Goal: Information Seeking & Learning: Check status

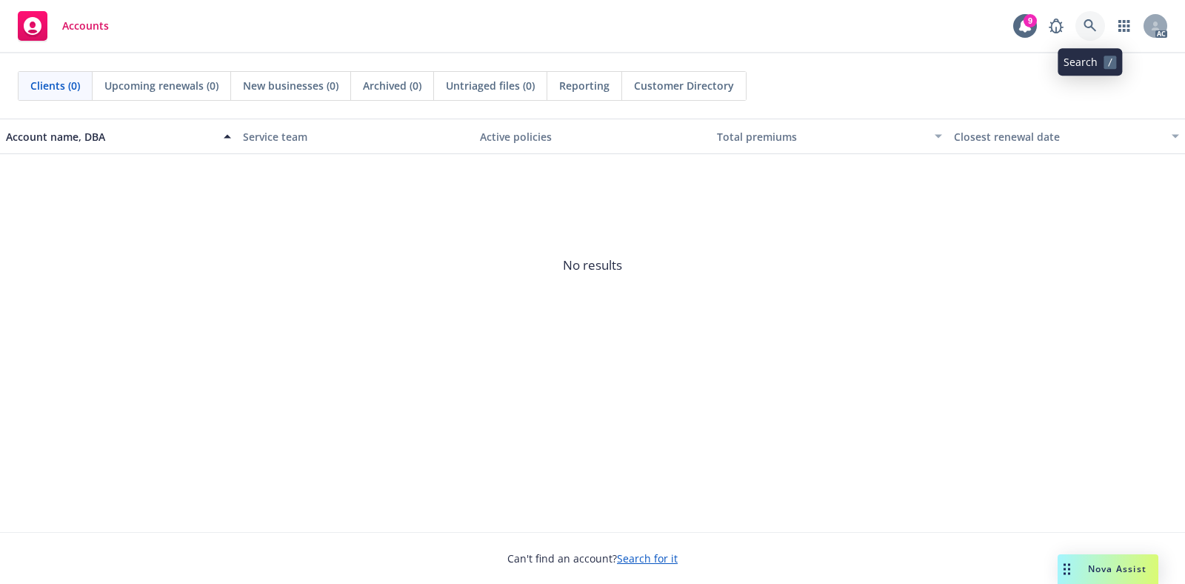
click at [1085, 24] on icon at bounding box center [1090, 25] width 13 height 13
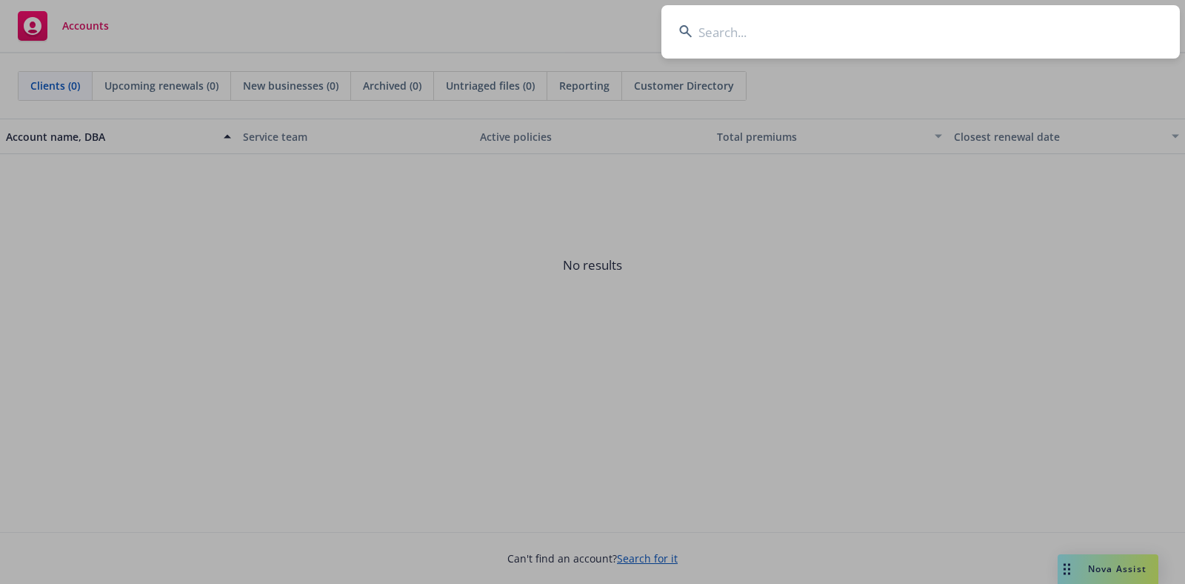
click at [868, 27] on input at bounding box center [921, 31] width 519 height 53
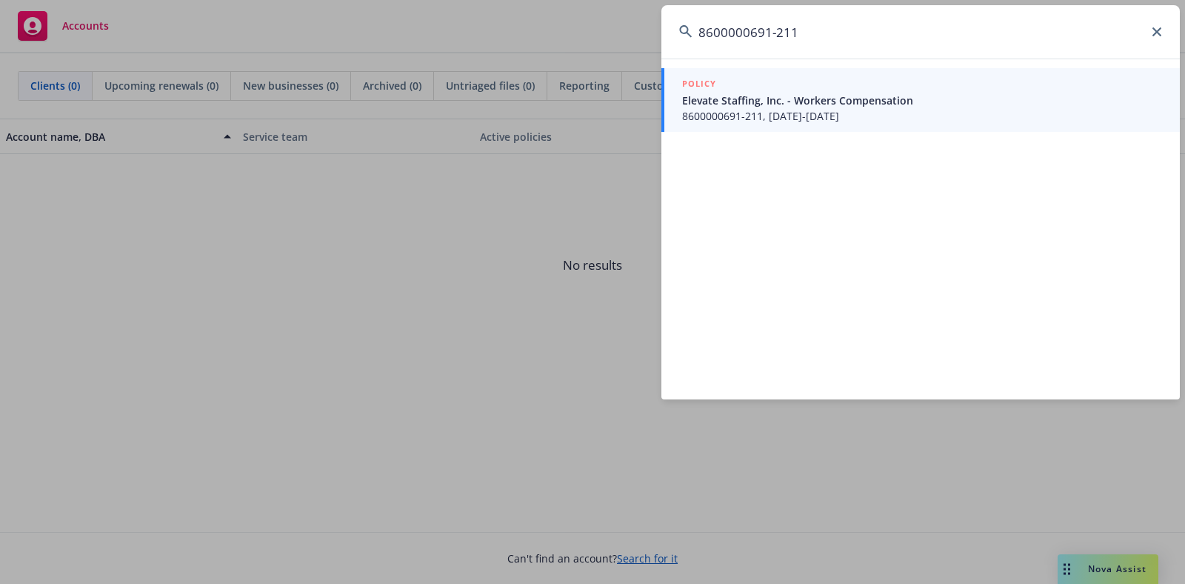
type input "8600000691-211"
click at [822, 99] on span "Elevate Staffing, Inc. - Workers Compensation" at bounding box center [922, 101] width 480 height 16
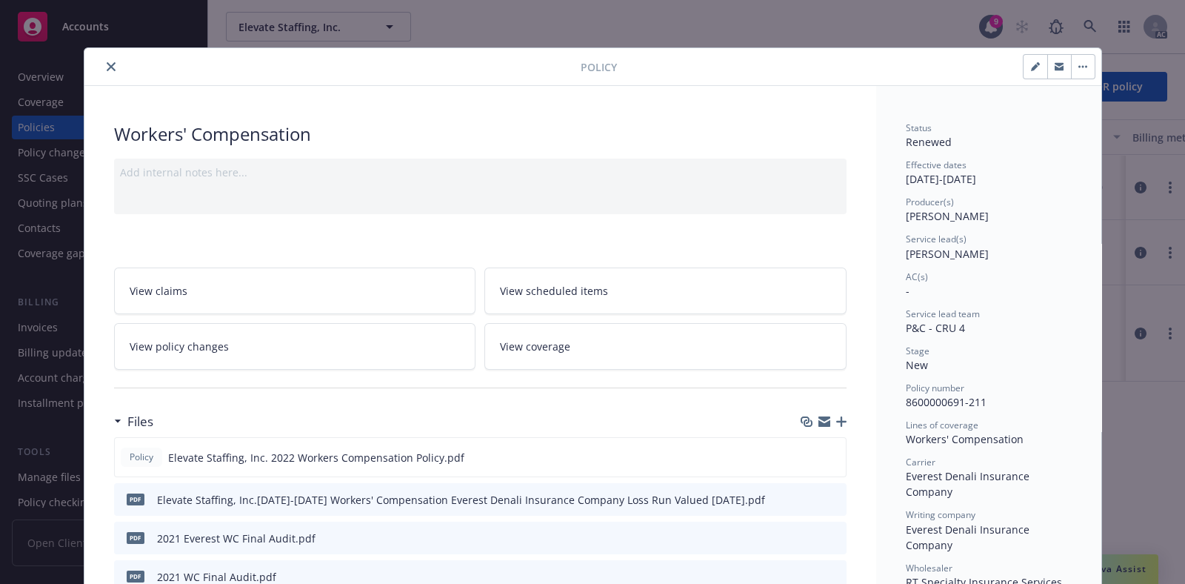
click at [107, 62] on icon "close" at bounding box center [111, 66] width 9 height 9
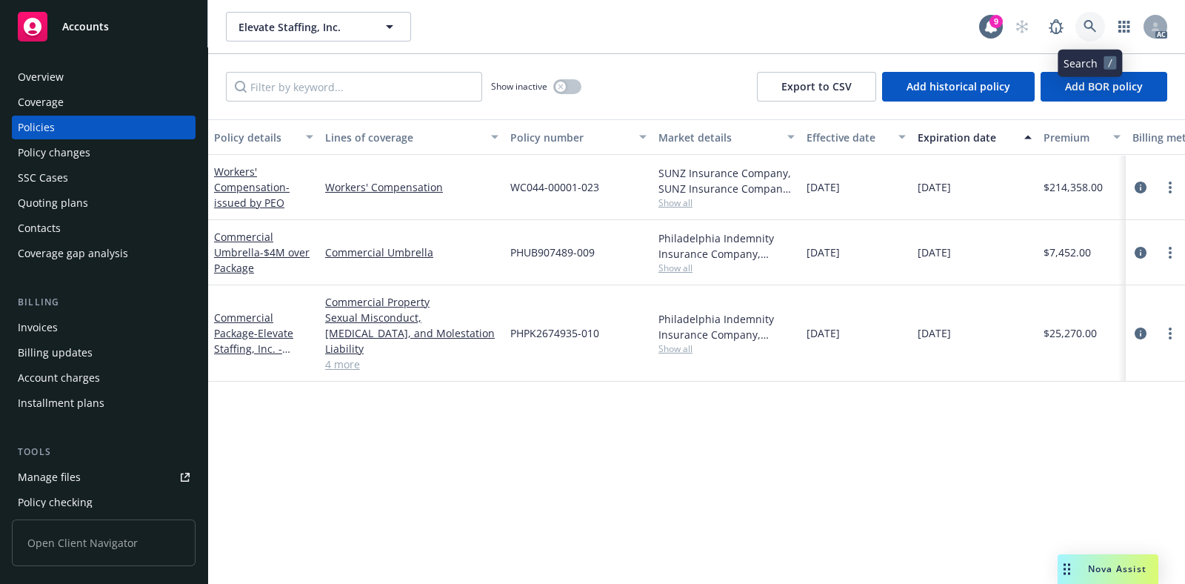
click at [1085, 30] on icon at bounding box center [1090, 26] width 13 height 13
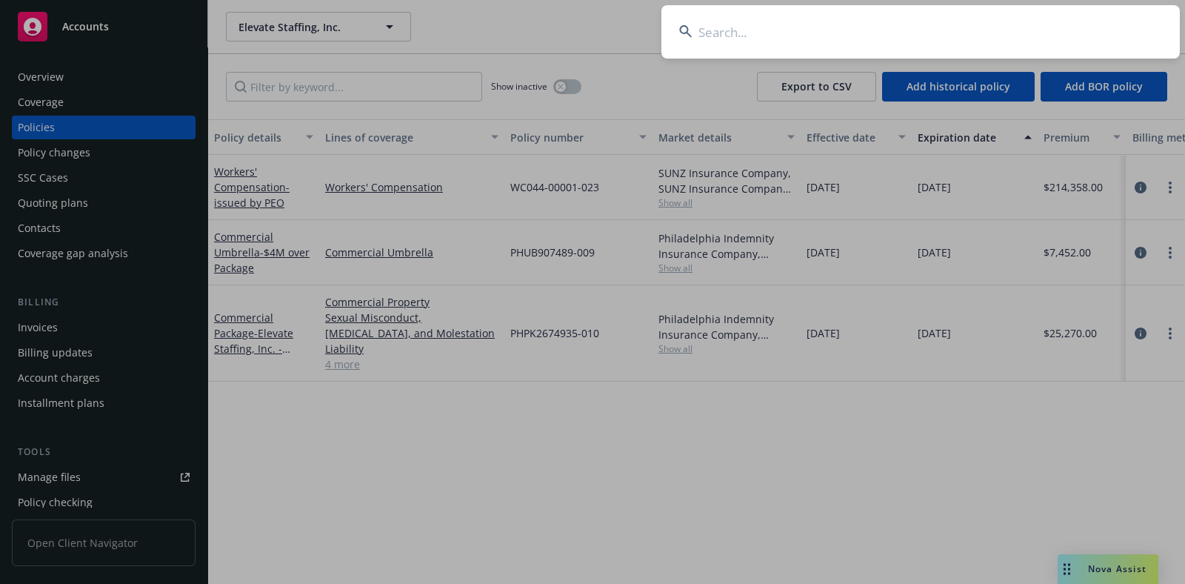
click at [812, 35] on input at bounding box center [921, 31] width 519 height 53
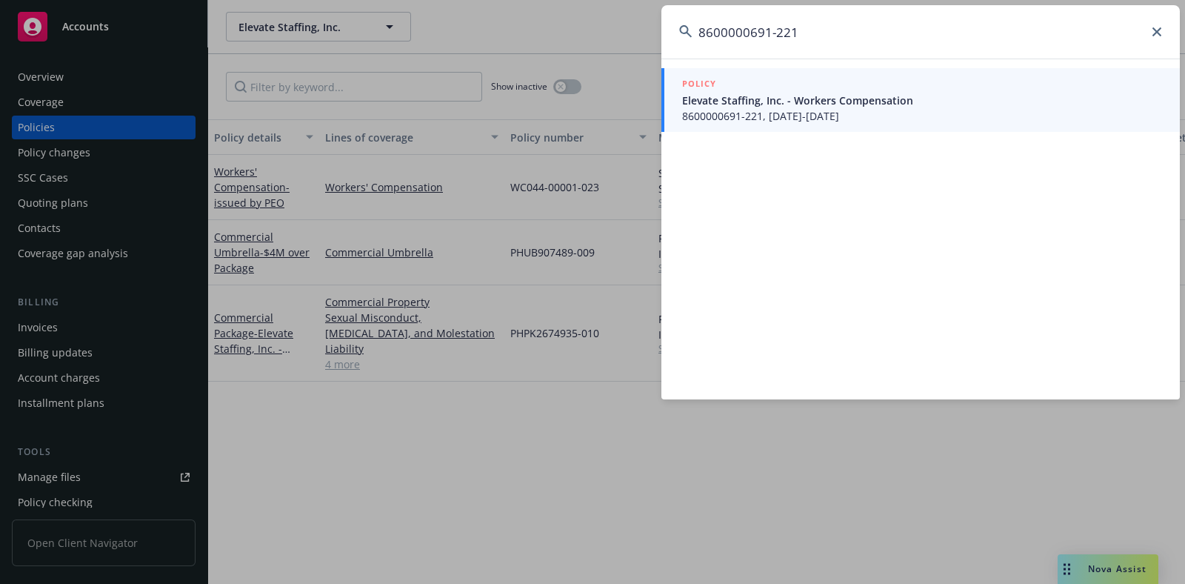
type input "8600000691-221"
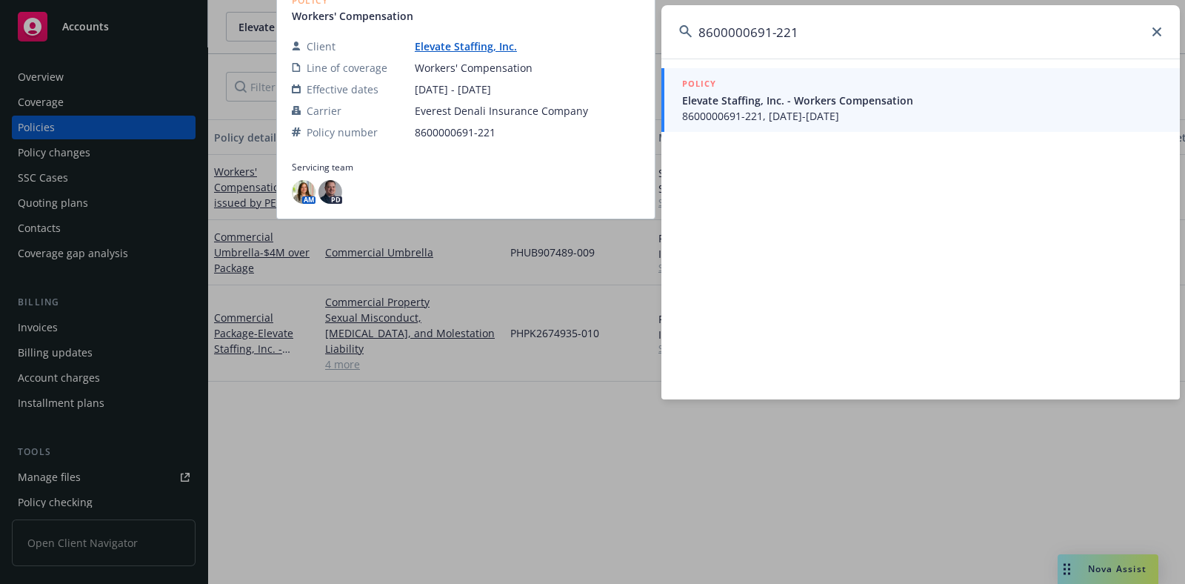
click at [804, 110] on span "8600000691-221, [DATE]-[DATE]" at bounding box center [922, 116] width 480 height 16
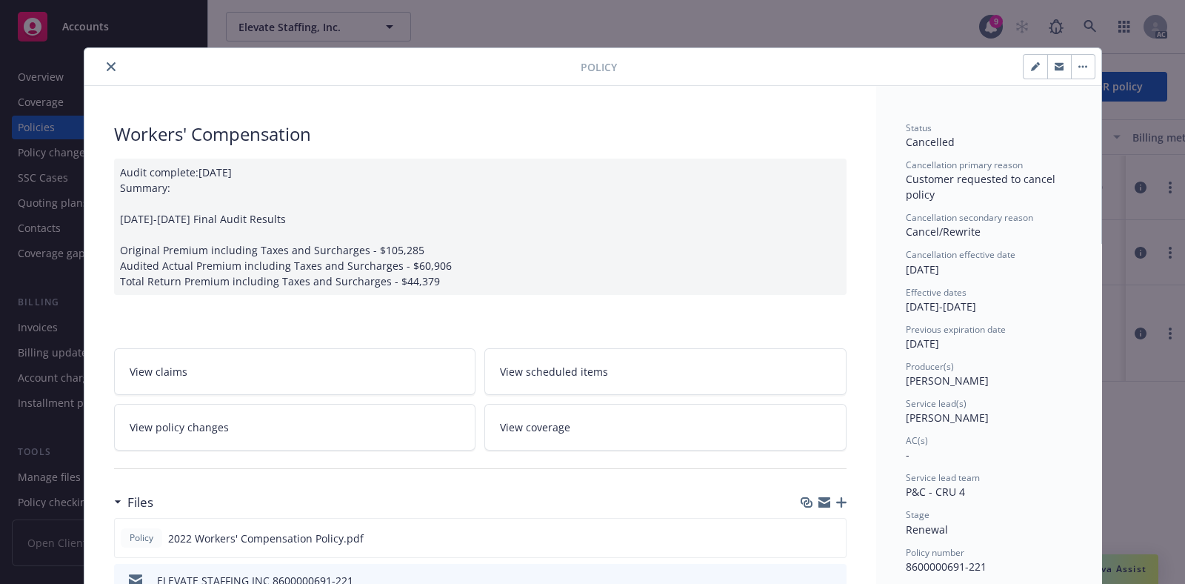
click at [103, 61] on button "close" at bounding box center [111, 67] width 18 height 18
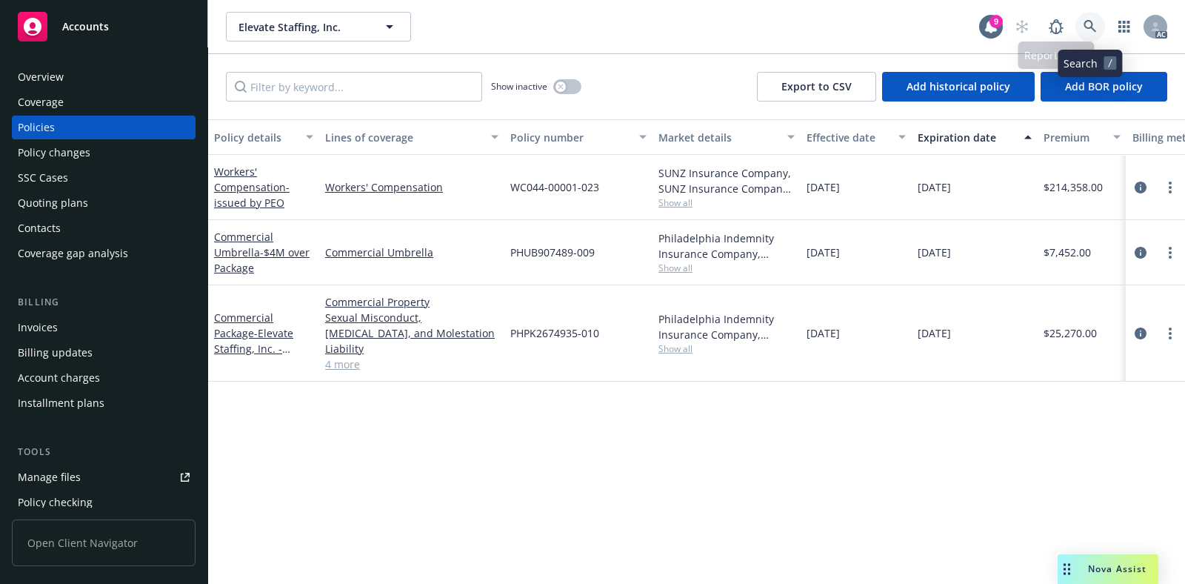
click at [1089, 33] on icon at bounding box center [1090, 26] width 13 height 13
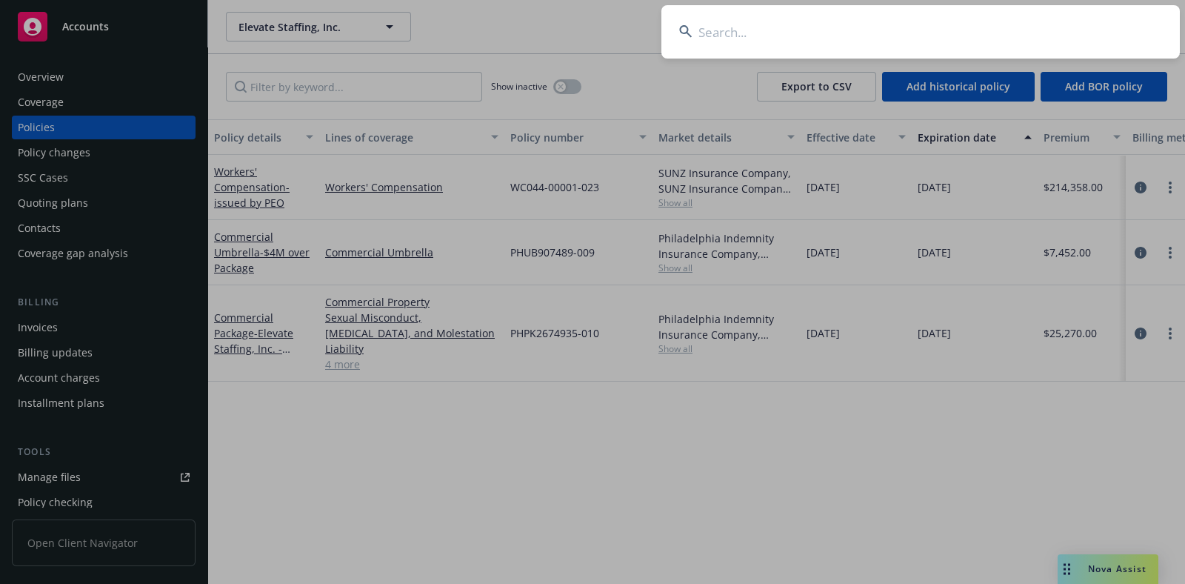
click at [909, 37] on input at bounding box center [921, 31] width 519 height 53
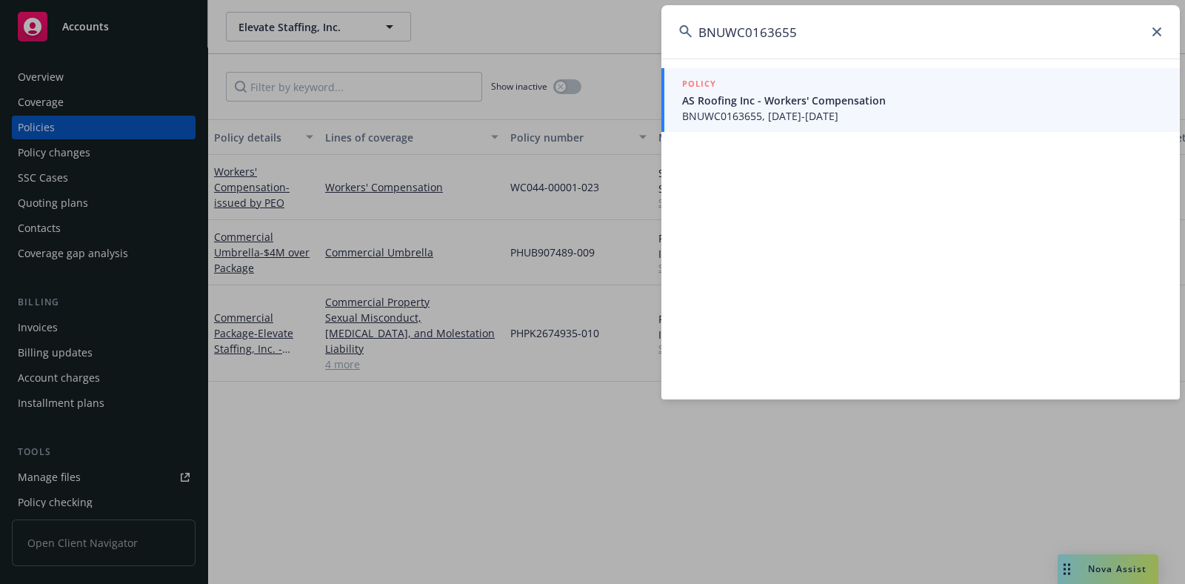
type input "BNUWC0163655"
click at [871, 95] on span "AS Roofing Inc - Workers' Compensation" at bounding box center [922, 101] width 480 height 16
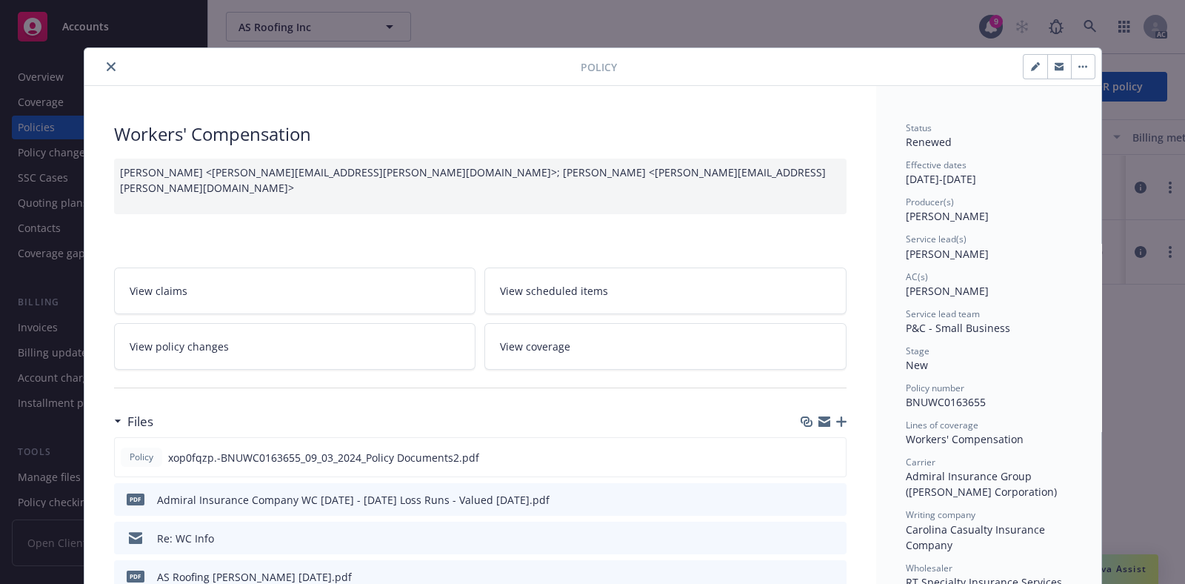
click at [102, 72] on button "close" at bounding box center [111, 67] width 18 height 18
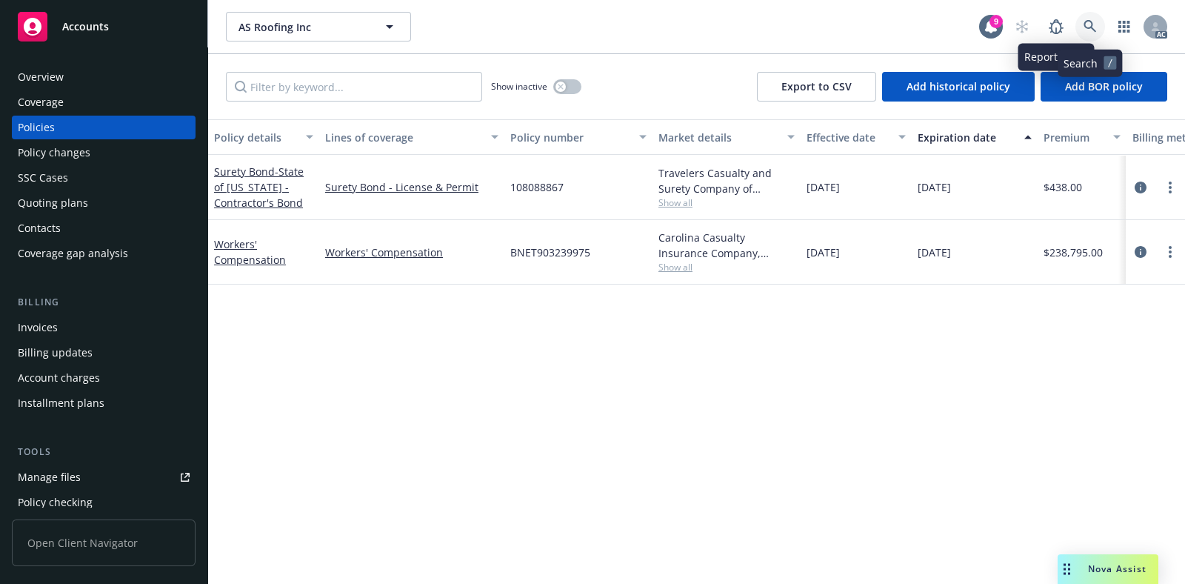
click at [1095, 25] on icon at bounding box center [1090, 26] width 13 height 13
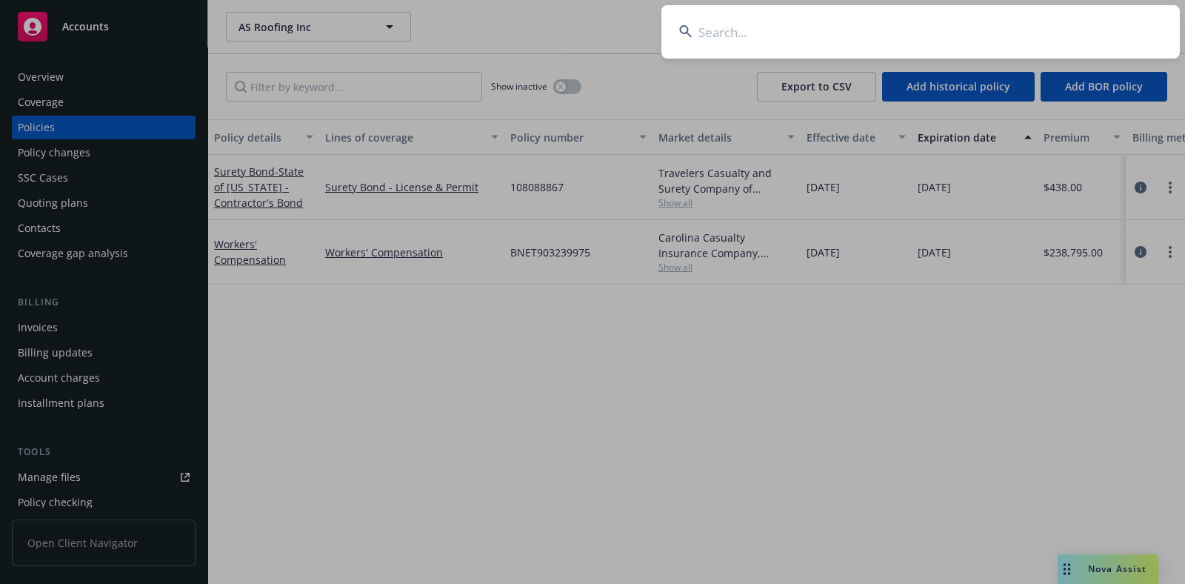
click at [901, 32] on input at bounding box center [921, 31] width 519 height 53
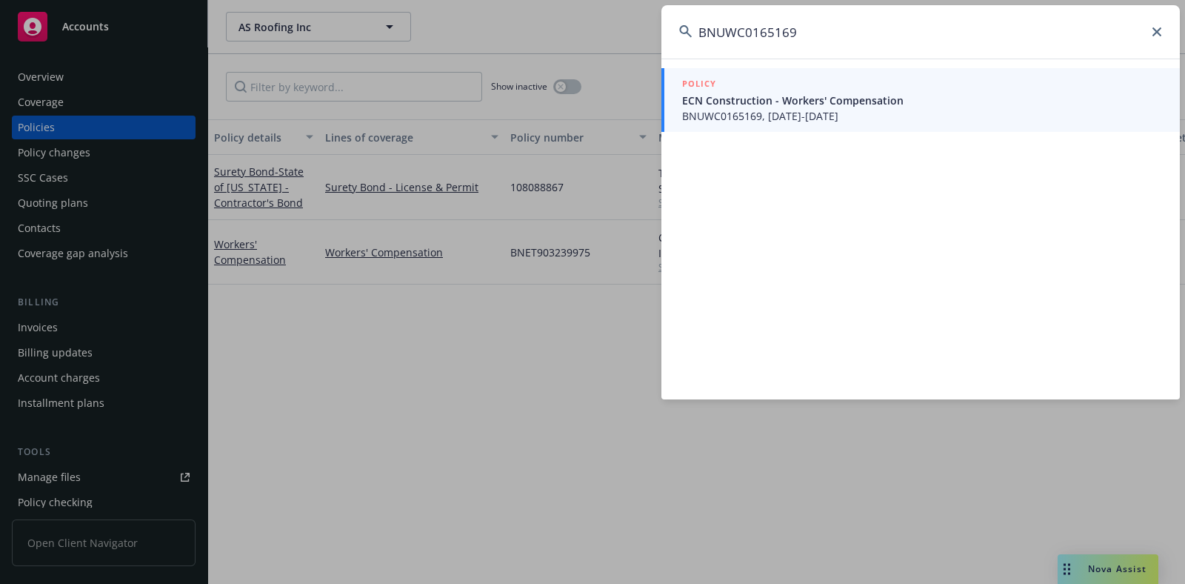
type input "BNUWC0165169"
click at [808, 104] on span "ECN Construction - Workers' Compensation" at bounding box center [922, 101] width 480 height 16
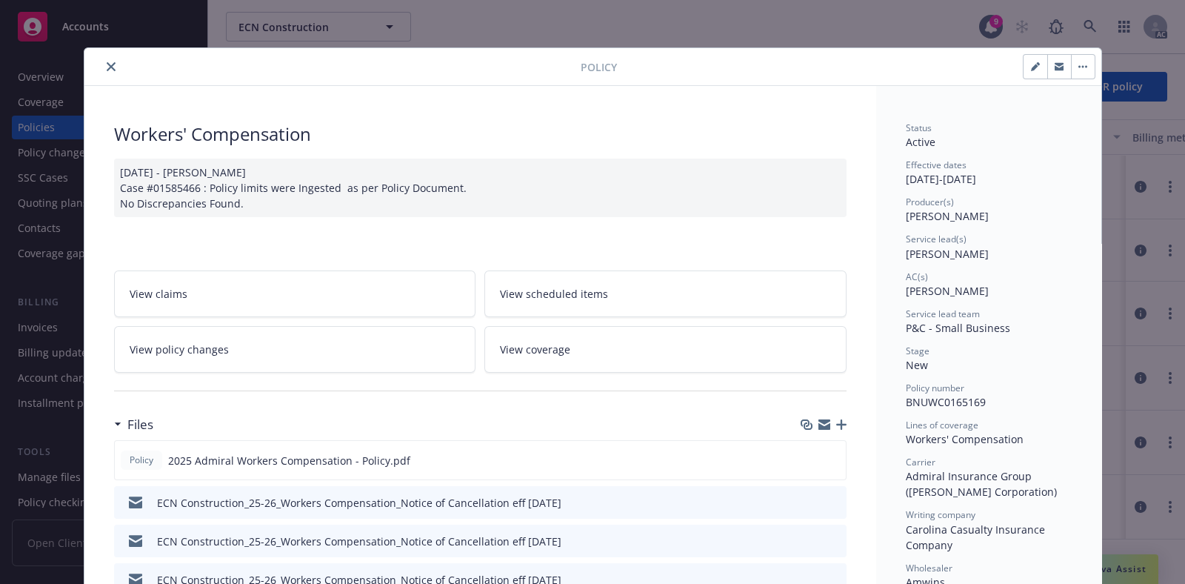
click at [107, 66] on icon "close" at bounding box center [111, 66] width 9 height 9
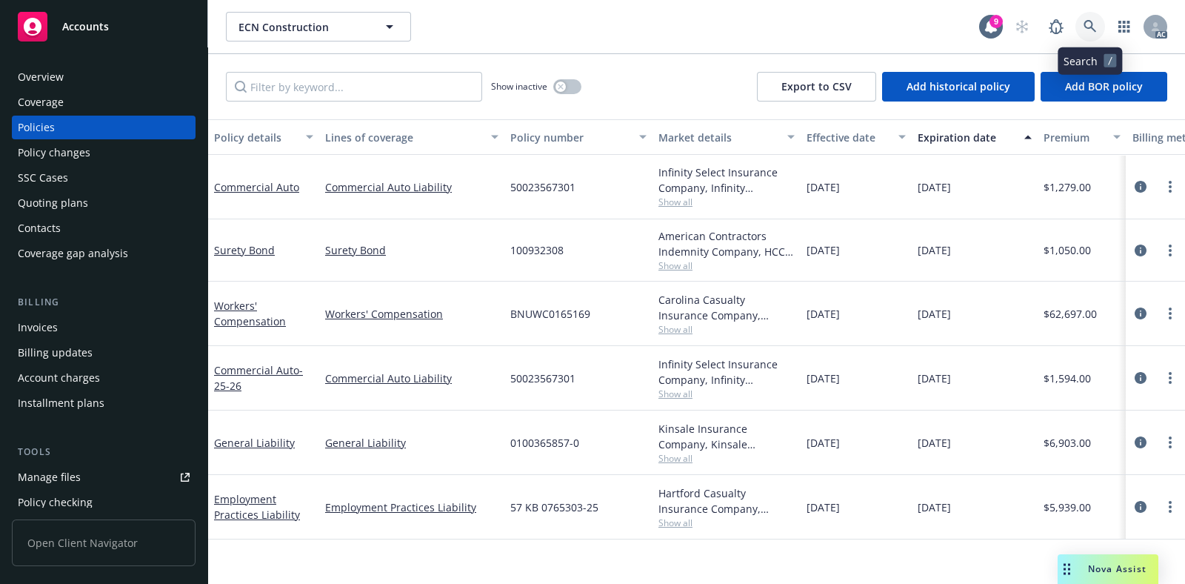
click at [1080, 29] on link at bounding box center [1091, 27] width 30 height 30
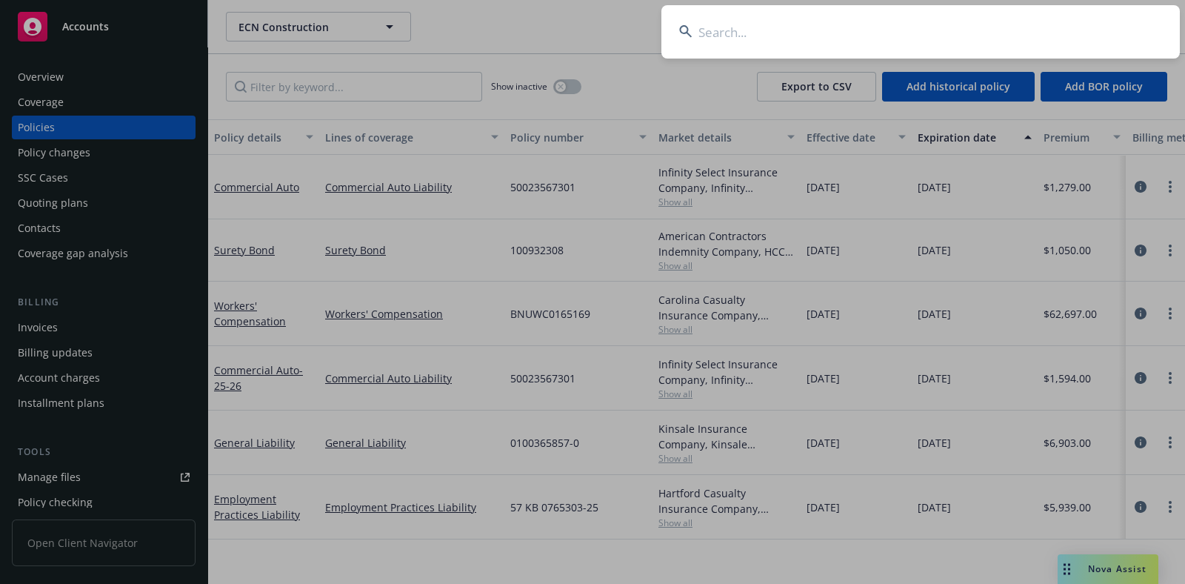
click at [909, 29] on input at bounding box center [921, 31] width 519 height 53
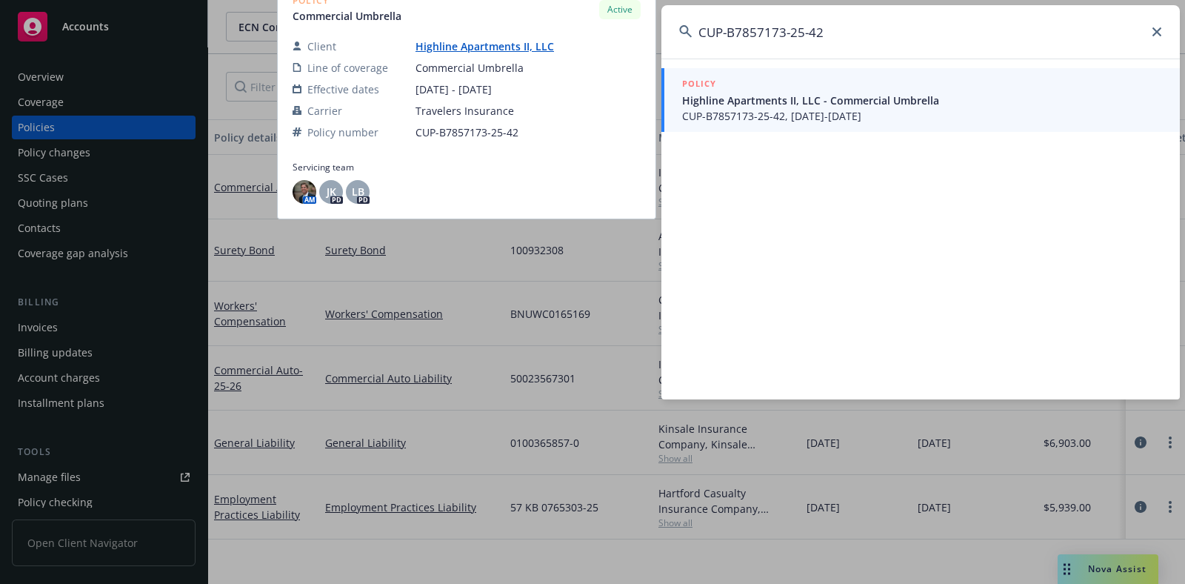
type input "CUP-B7857173-25-42"
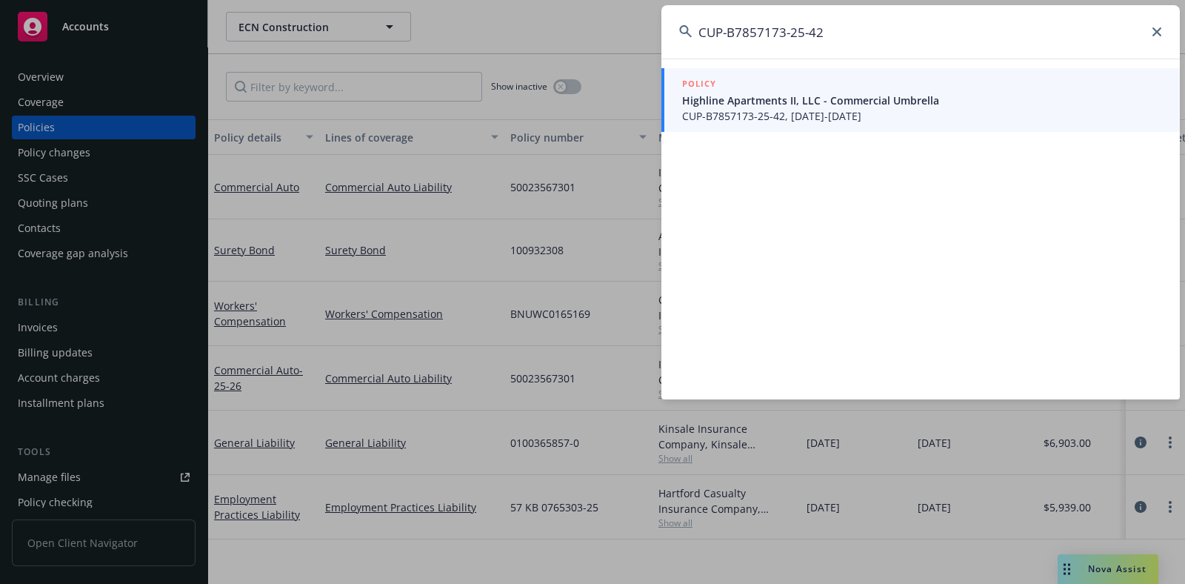
click at [780, 111] on span "CUP-B7857173-25-42, [DATE]-[DATE]" at bounding box center [922, 116] width 480 height 16
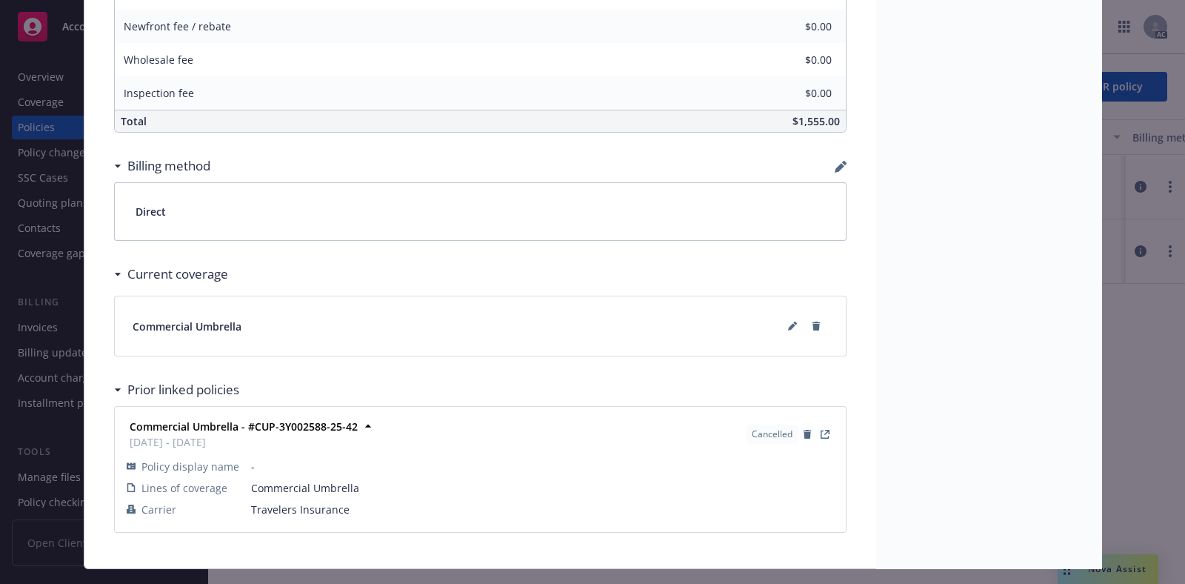
scroll to position [938, 0]
